Goal: Navigation & Orientation: Find specific page/section

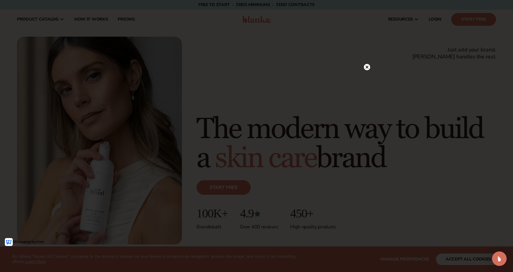
click at [368, 65] on circle at bounding box center [367, 67] width 6 height 6
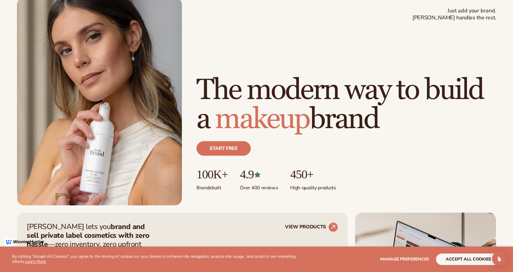
scroll to position [121, 0]
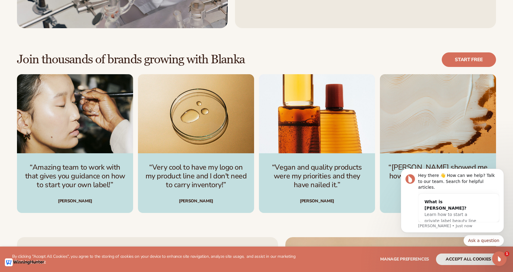
scroll to position [1789, 0]
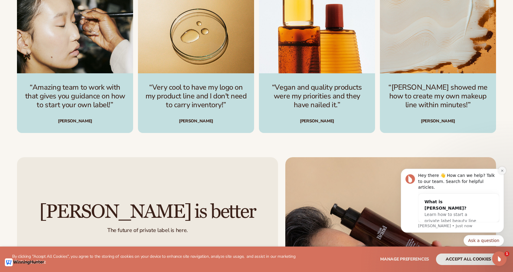
click at [502, 173] on icon "Dismiss notification" at bounding box center [502, 170] width 3 height 3
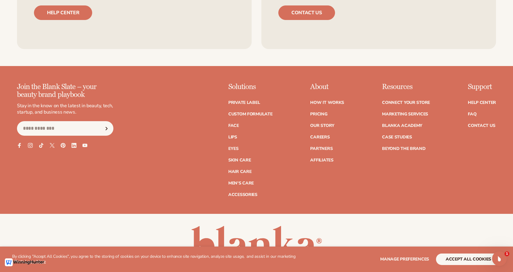
scroll to position [2557, 0]
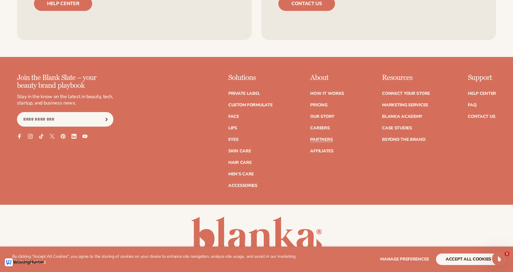
click at [329, 139] on link "Partners" at bounding box center [321, 140] width 22 height 4
click at [29, 137] on icon at bounding box center [30, 136] width 5 height 5
click at [236, 116] on link "Face" at bounding box center [233, 117] width 11 height 4
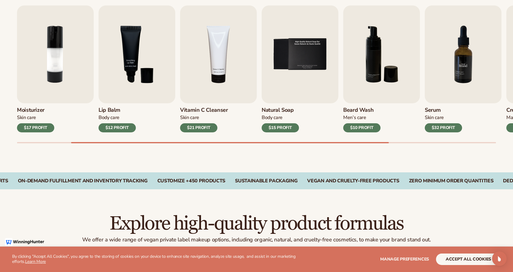
click at [452, 80] on img "7 / 9" at bounding box center [463, 54] width 77 height 98
